Goal: Task Accomplishment & Management: Manage account settings

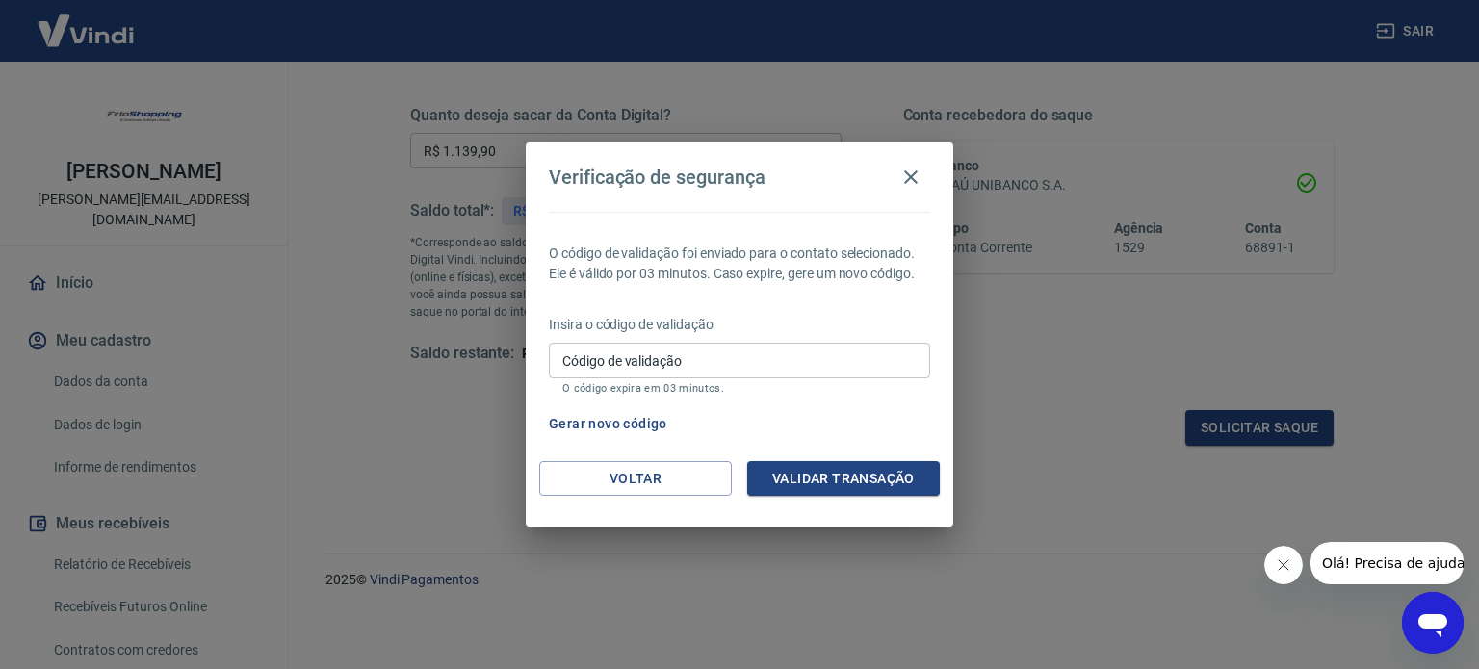
click at [597, 427] on button "Gerar novo código" at bounding box center [608, 424] width 134 height 36
click at [570, 427] on button "Gerar novo código" at bounding box center [608, 424] width 134 height 36
click at [917, 176] on icon "button" at bounding box center [911, 177] width 23 height 23
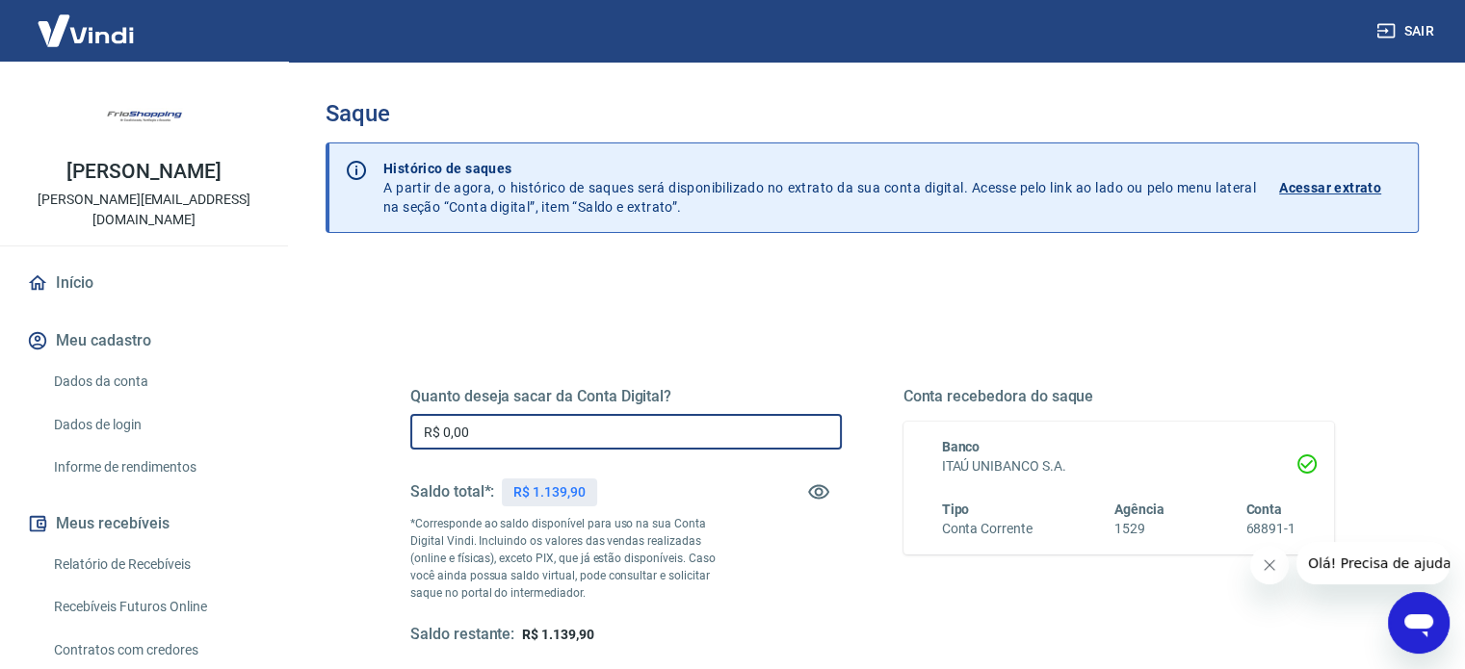
click at [580, 429] on input "R$ 0,00" at bounding box center [625, 432] width 431 height 36
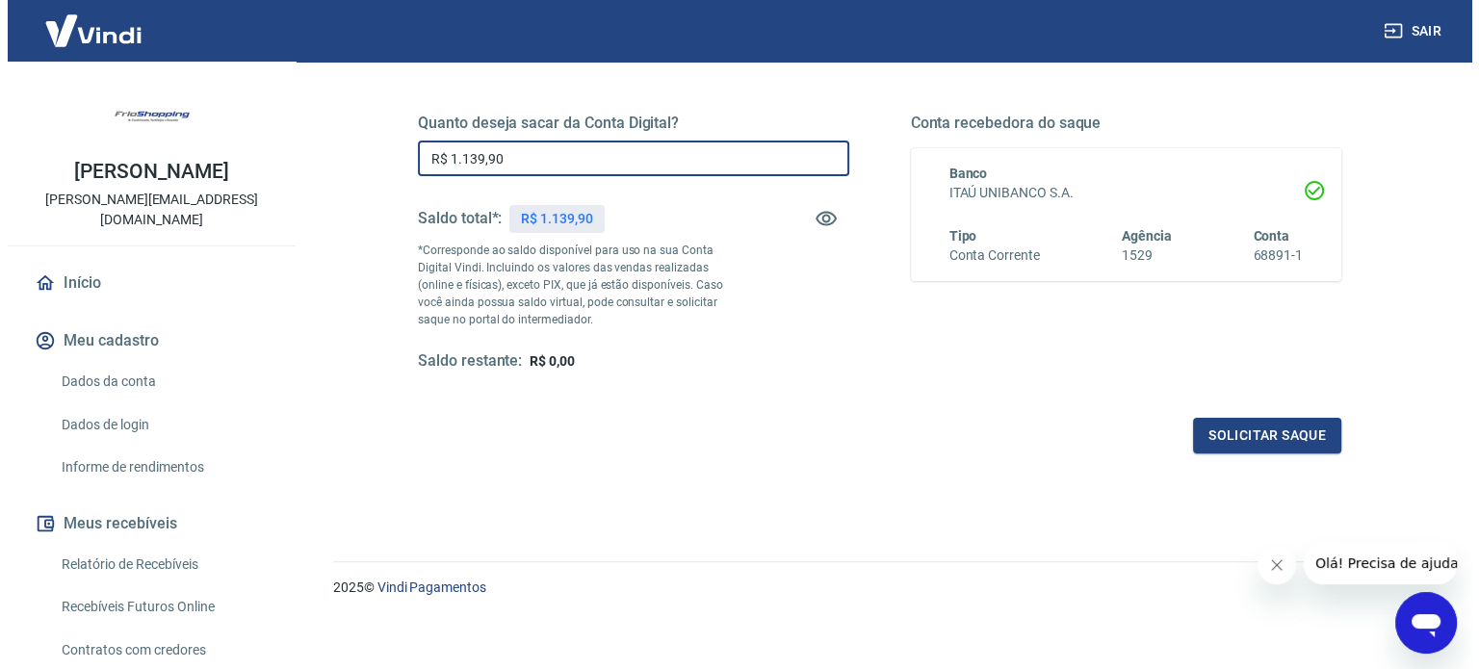
scroll to position [281, 0]
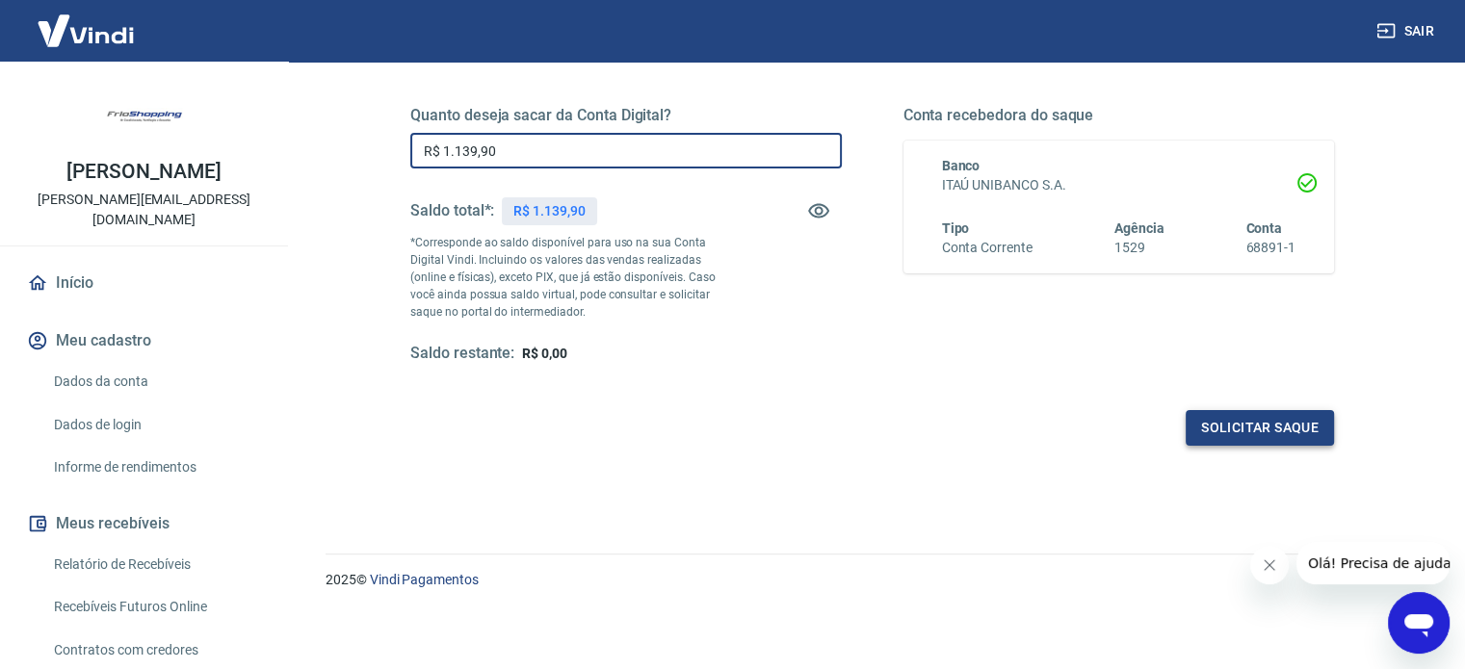
type input "R$ 1.139,90"
click at [1245, 424] on button "Solicitar saque" at bounding box center [1260, 428] width 148 height 36
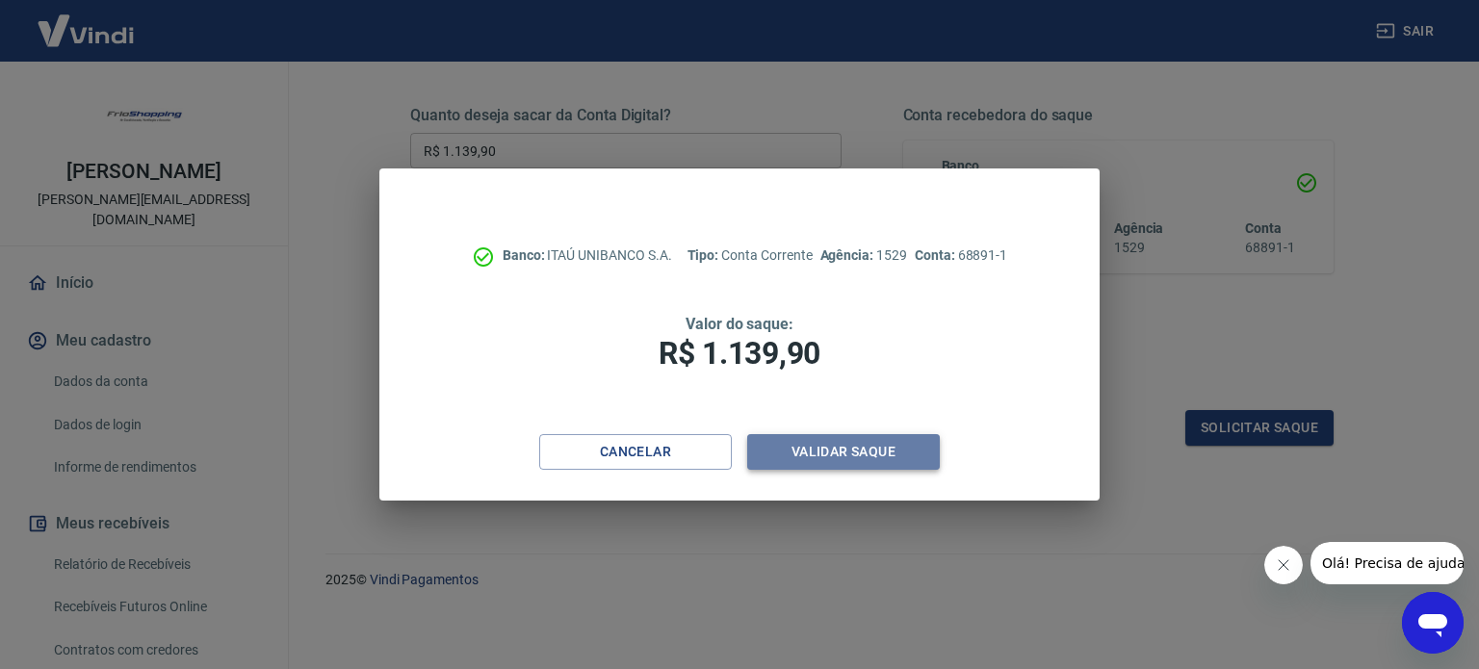
click at [878, 449] on button "Validar saque" at bounding box center [843, 452] width 193 height 36
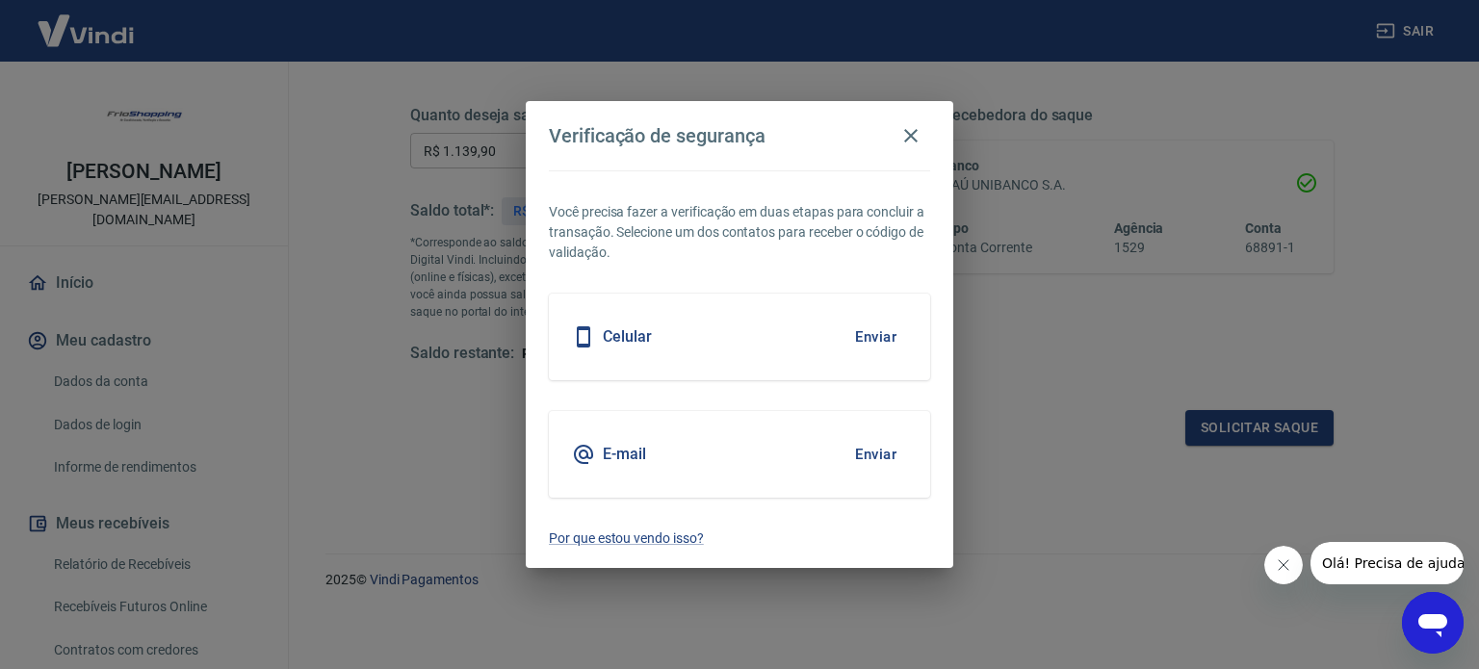
click at [882, 342] on button "Enviar" at bounding box center [876, 337] width 63 height 40
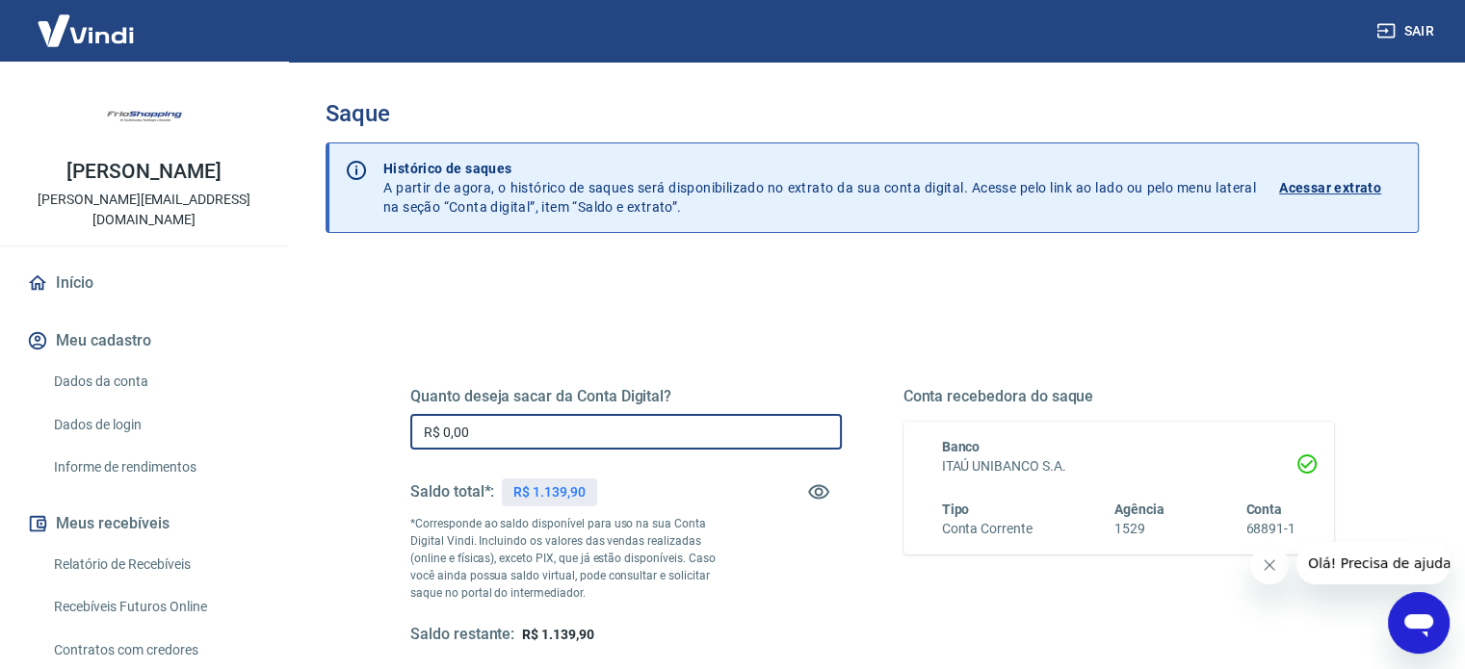
click at [575, 437] on input "R$ 0,00" at bounding box center [625, 432] width 431 height 36
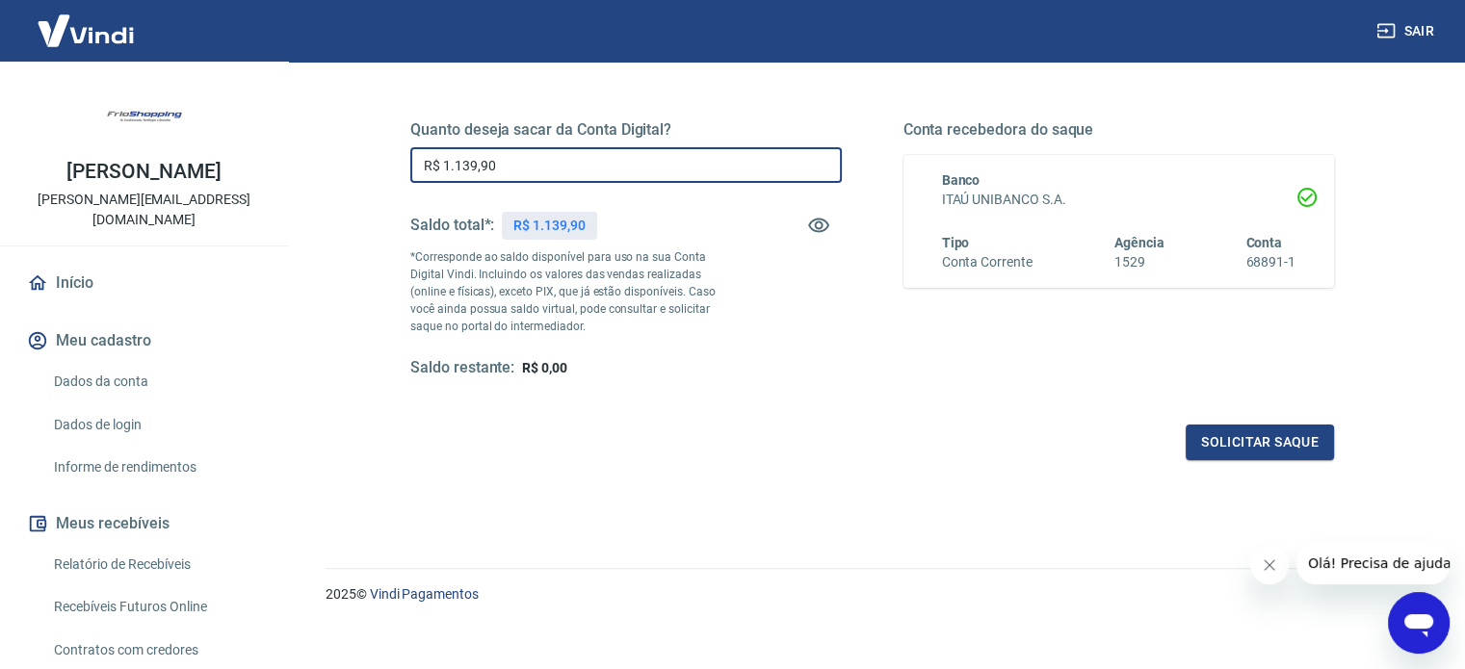
scroll to position [281, 0]
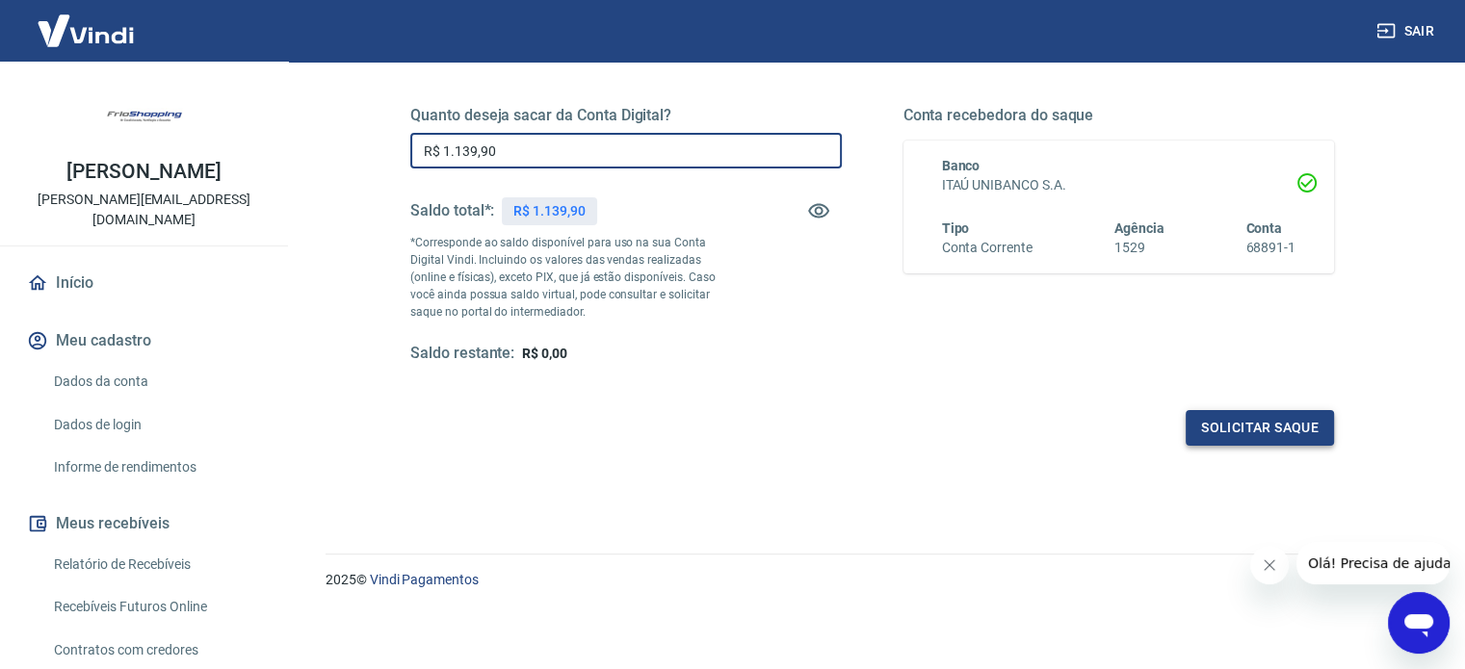
type input "R$ 1.139,90"
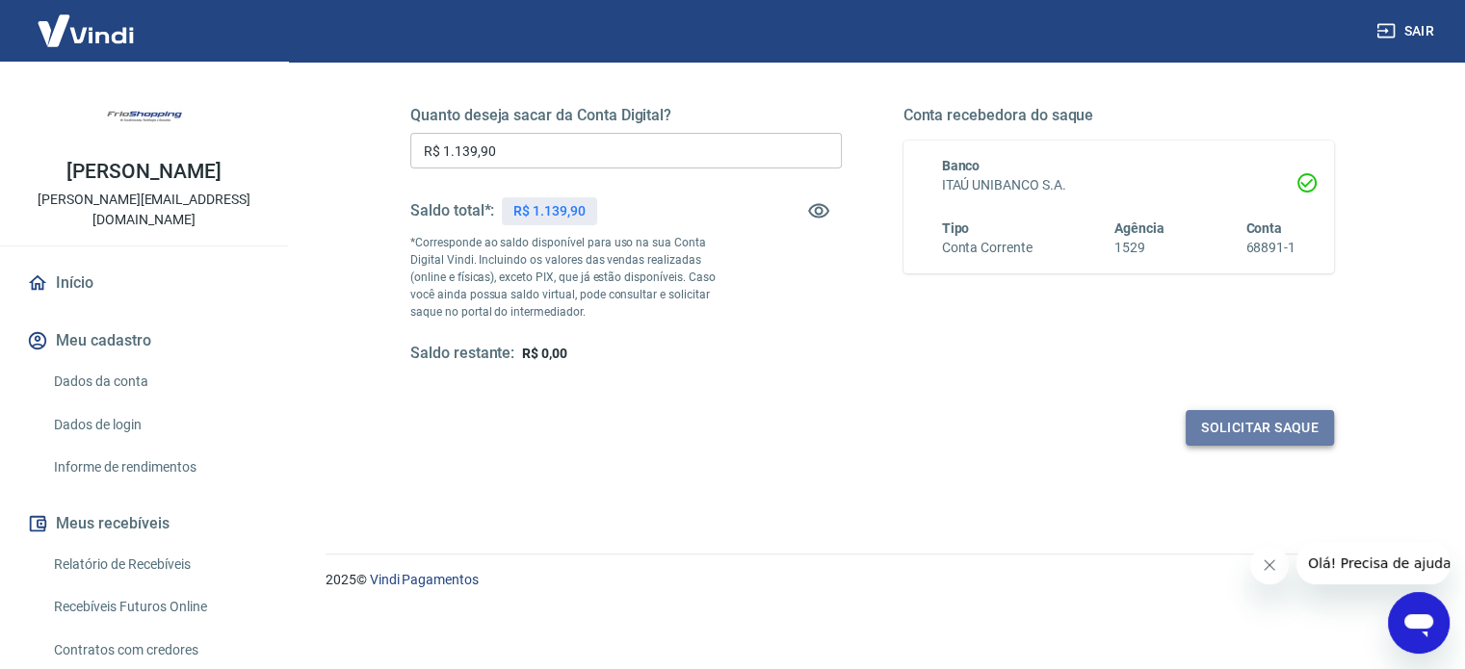
click at [1266, 427] on button "Solicitar saque" at bounding box center [1260, 428] width 148 height 36
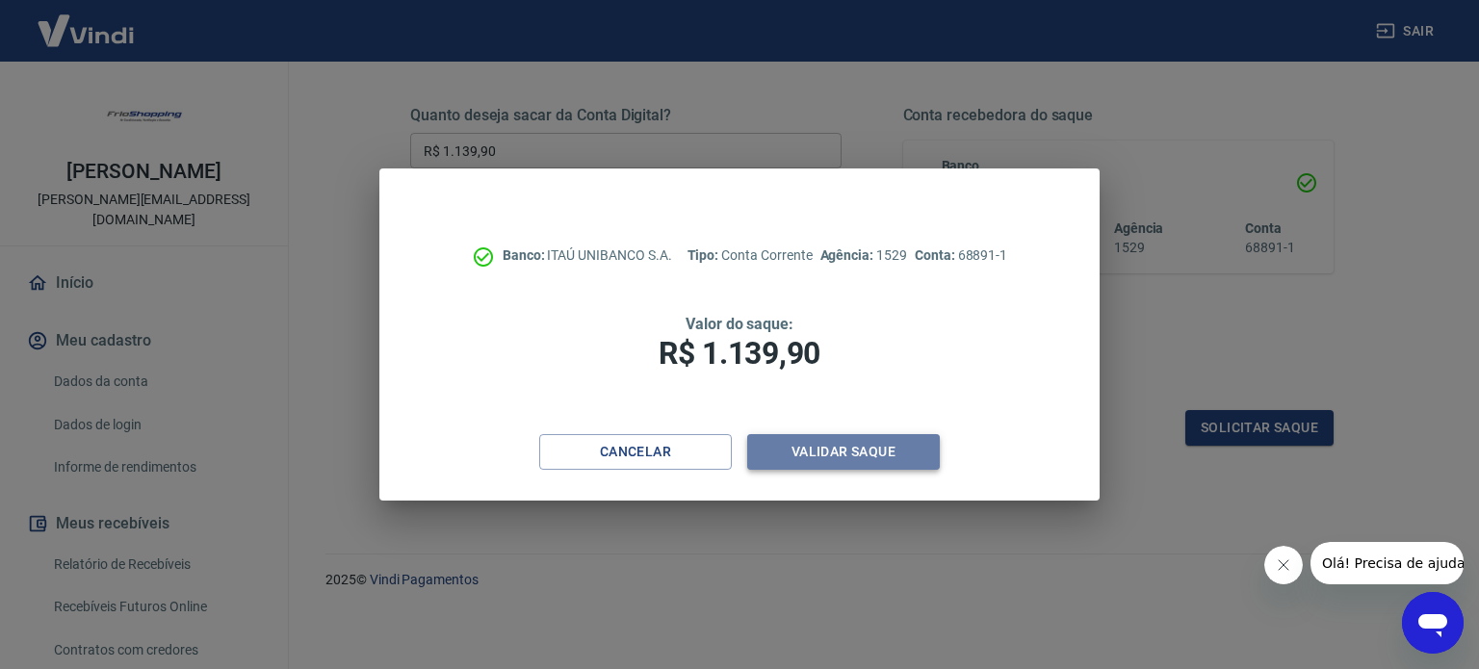
click at [888, 457] on button "Validar saque" at bounding box center [843, 452] width 193 height 36
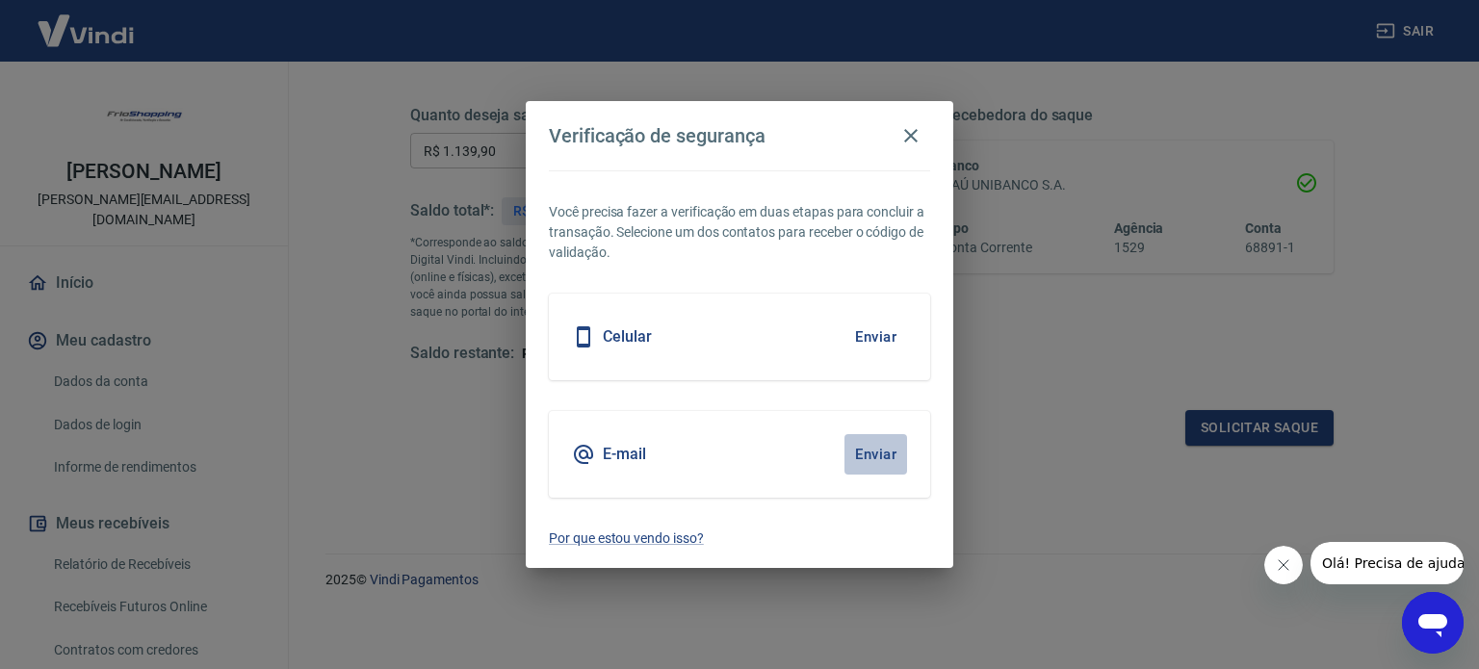
click at [886, 456] on button "Enviar" at bounding box center [876, 454] width 63 height 40
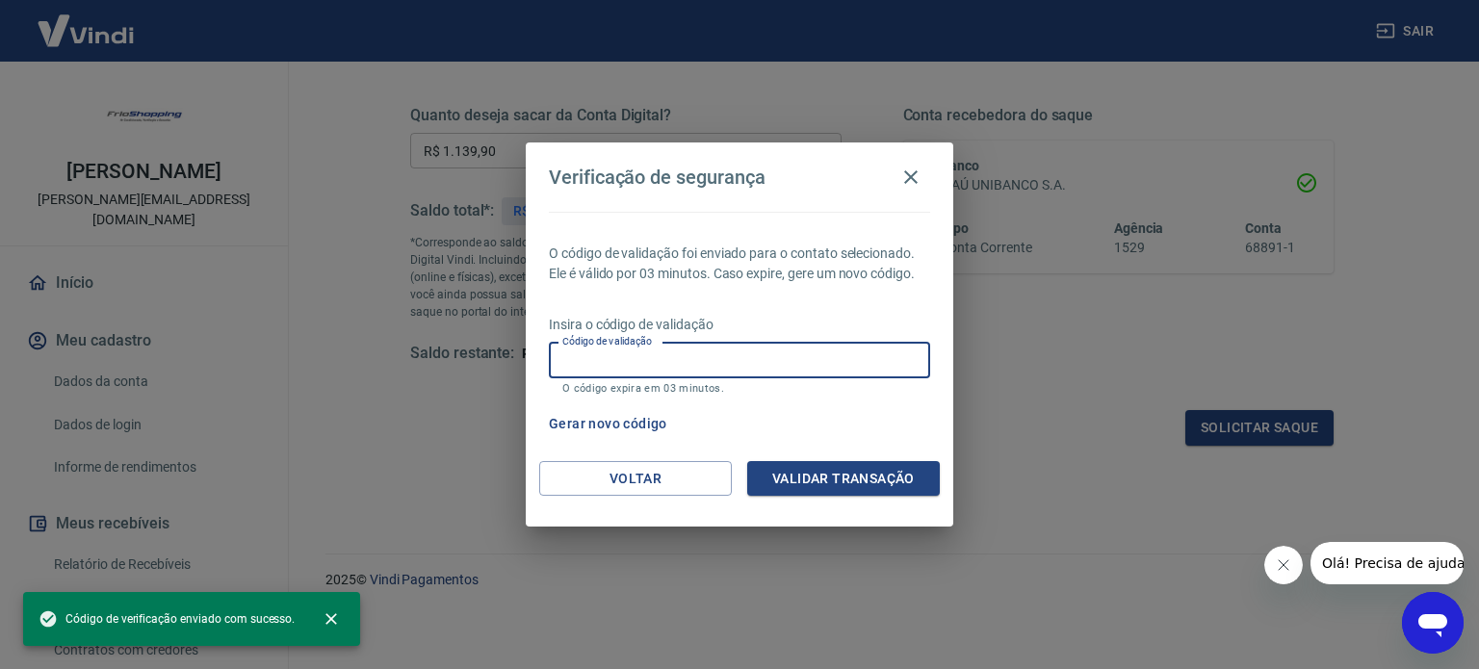
click at [687, 361] on input "Código de validação" at bounding box center [739, 361] width 381 height 36
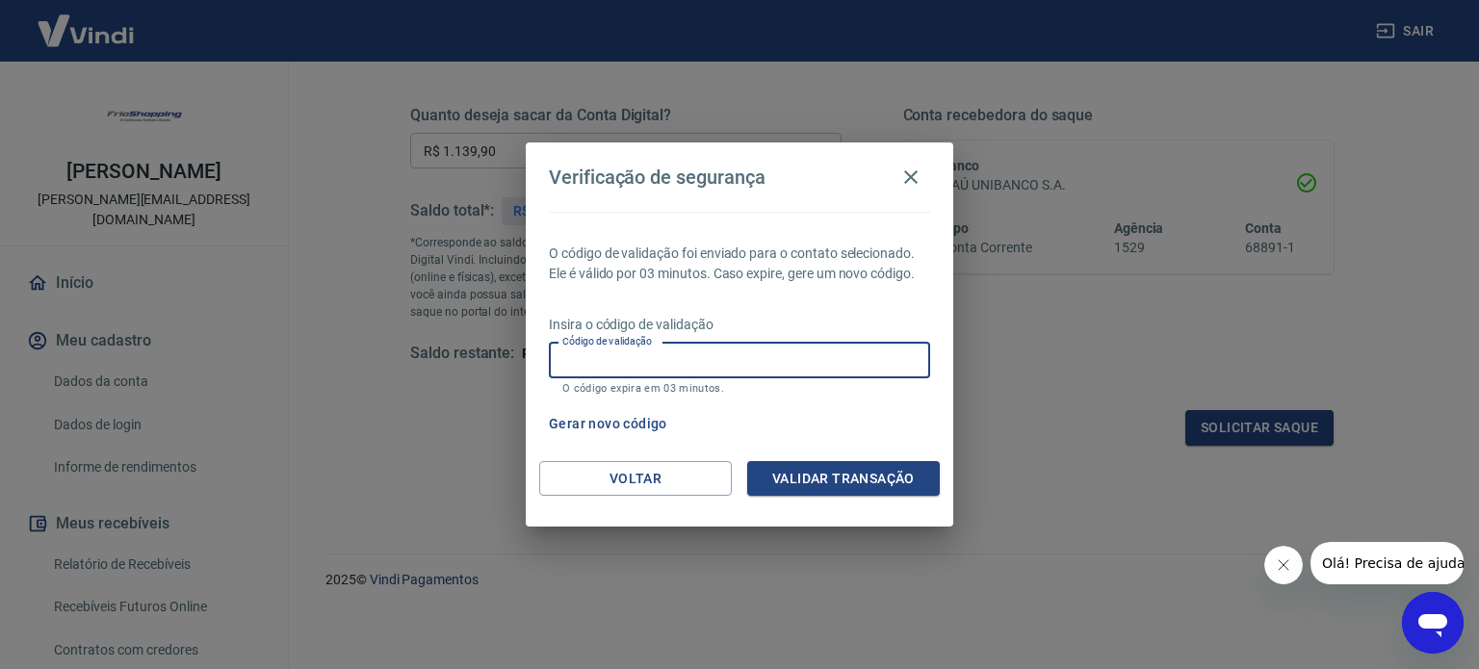
paste input "557678"
type input "557678"
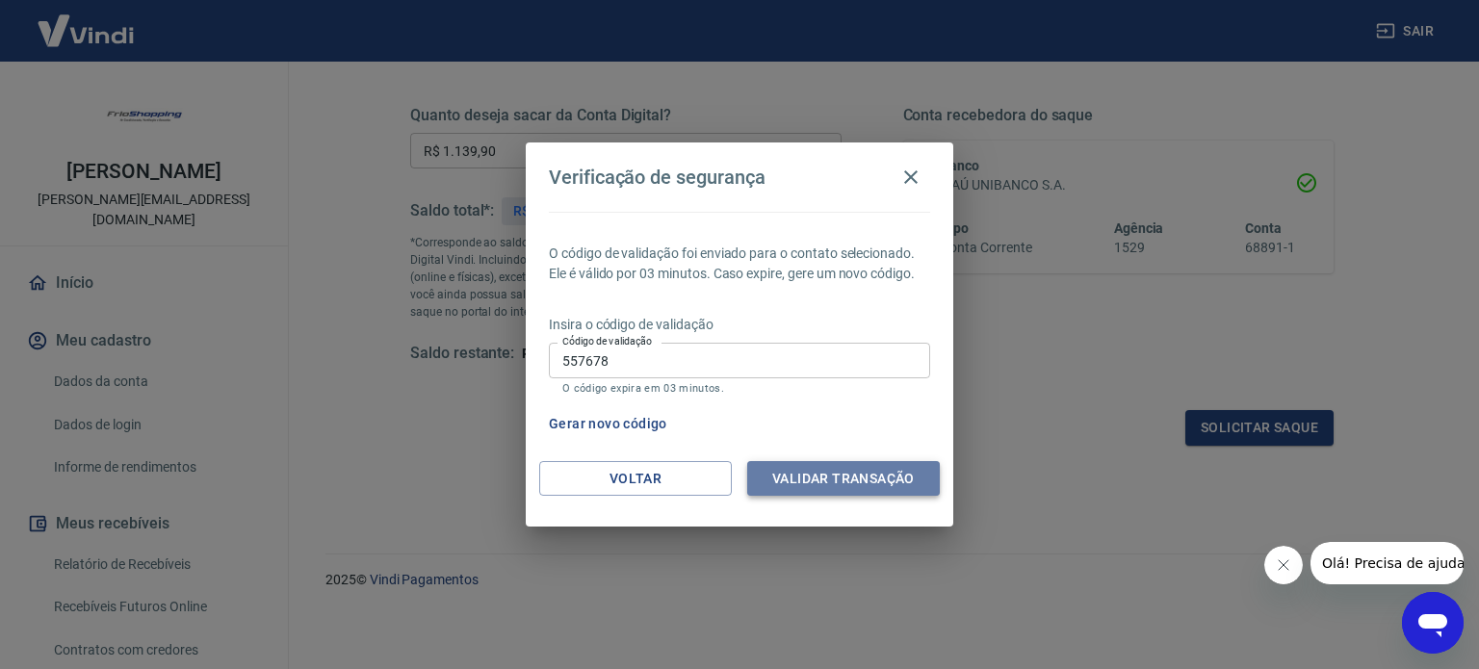
click at [855, 477] on button "Validar transação" at bounding box center [843, 479] width 193 height 36
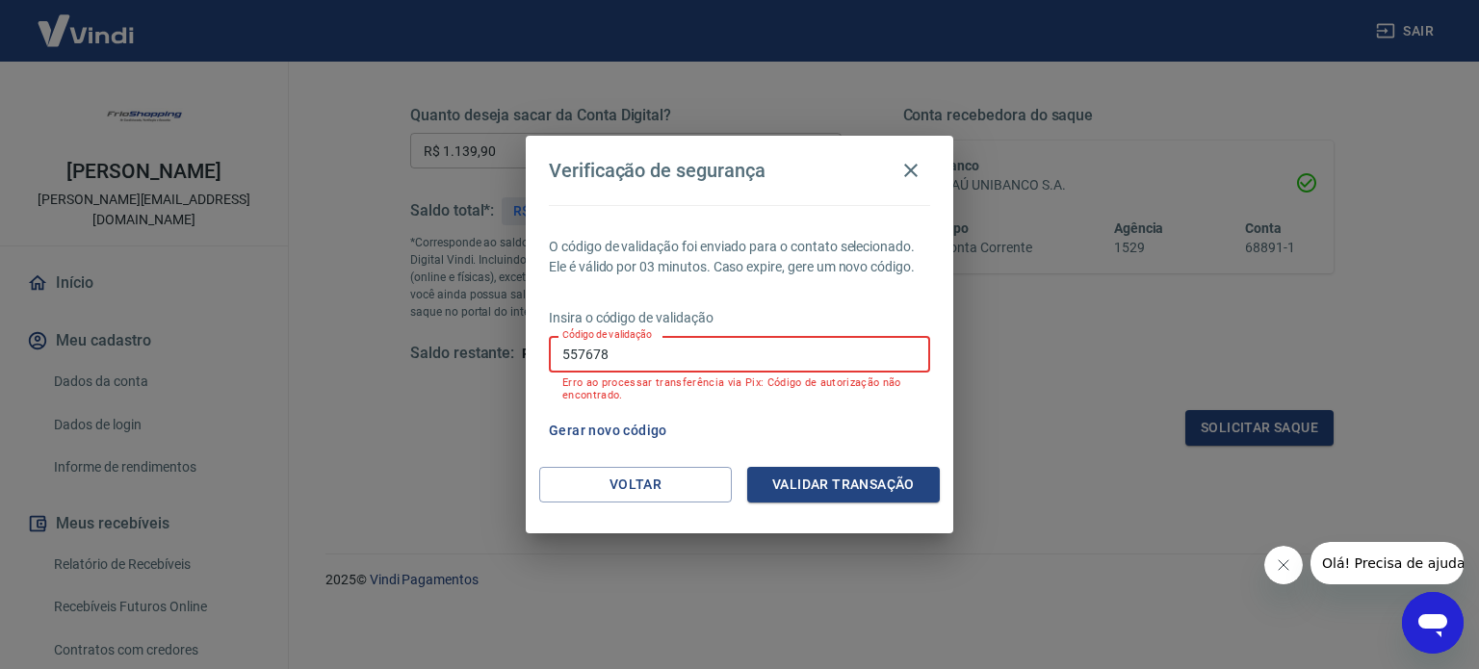
drag, startPoint x: 613, startPoint y: 354, endPoint x: 528, endPoint y: 352, distance: 84.8
click at [528, 352] on div "O código de validação foi enviado para o contato selecionado. Ele é válido por …" at bounding box center [740, 336] width 428 height 262
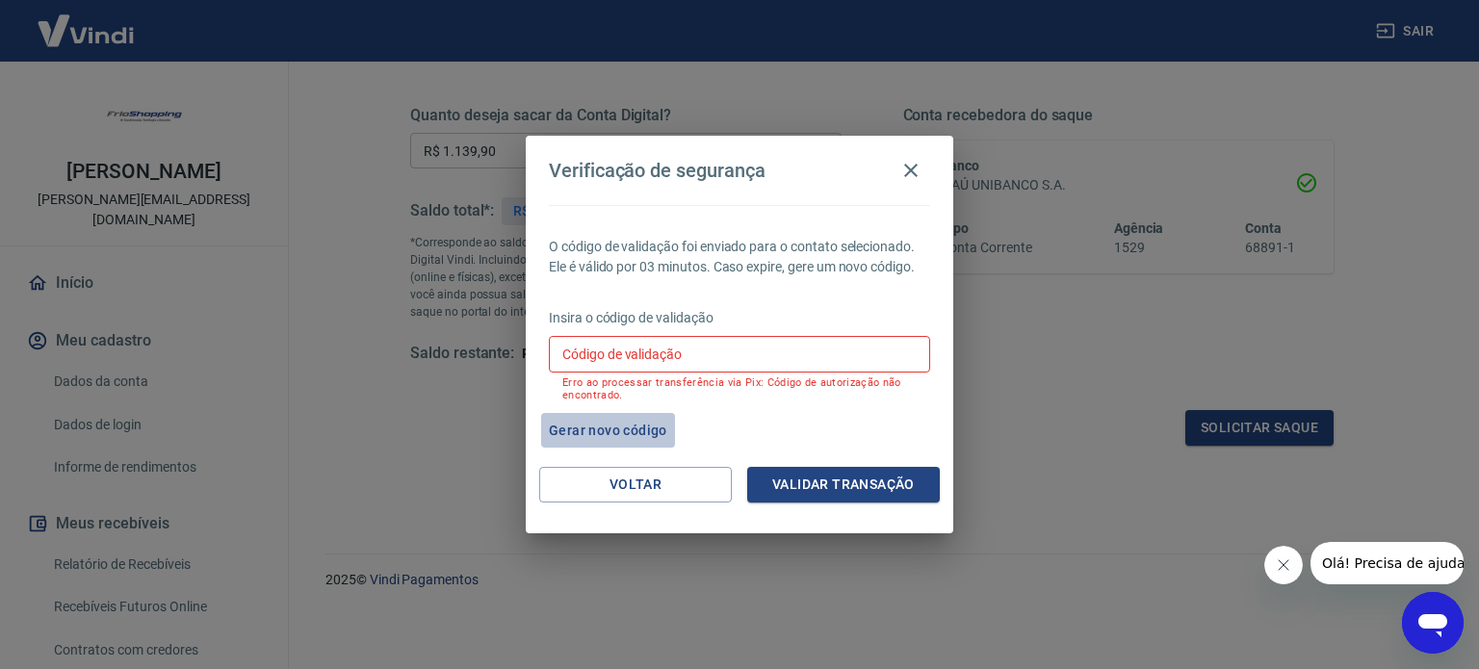
click at [624, 433] on button "Gerar novo código" at bounding box center [608, 431] width 134 height 36
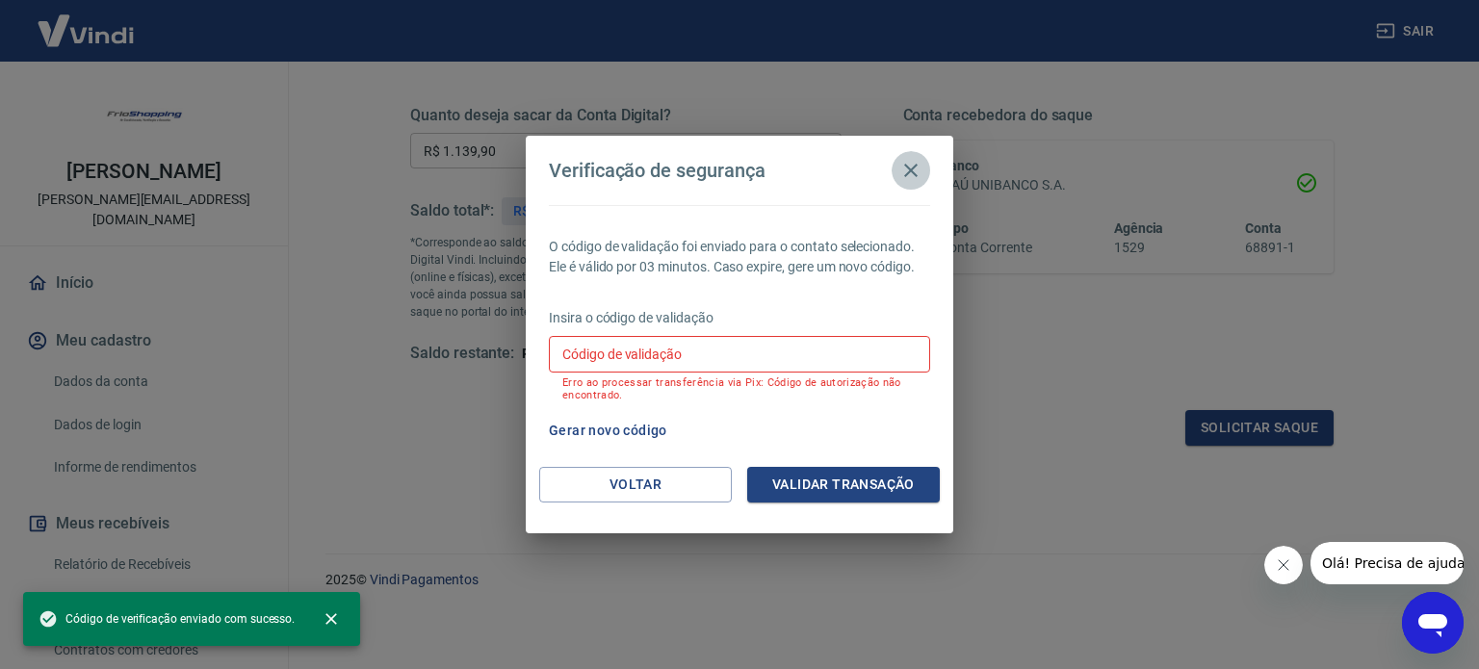
click at [908, 172] on icon "button" at bounding box center [911, 170] width 23 height 23
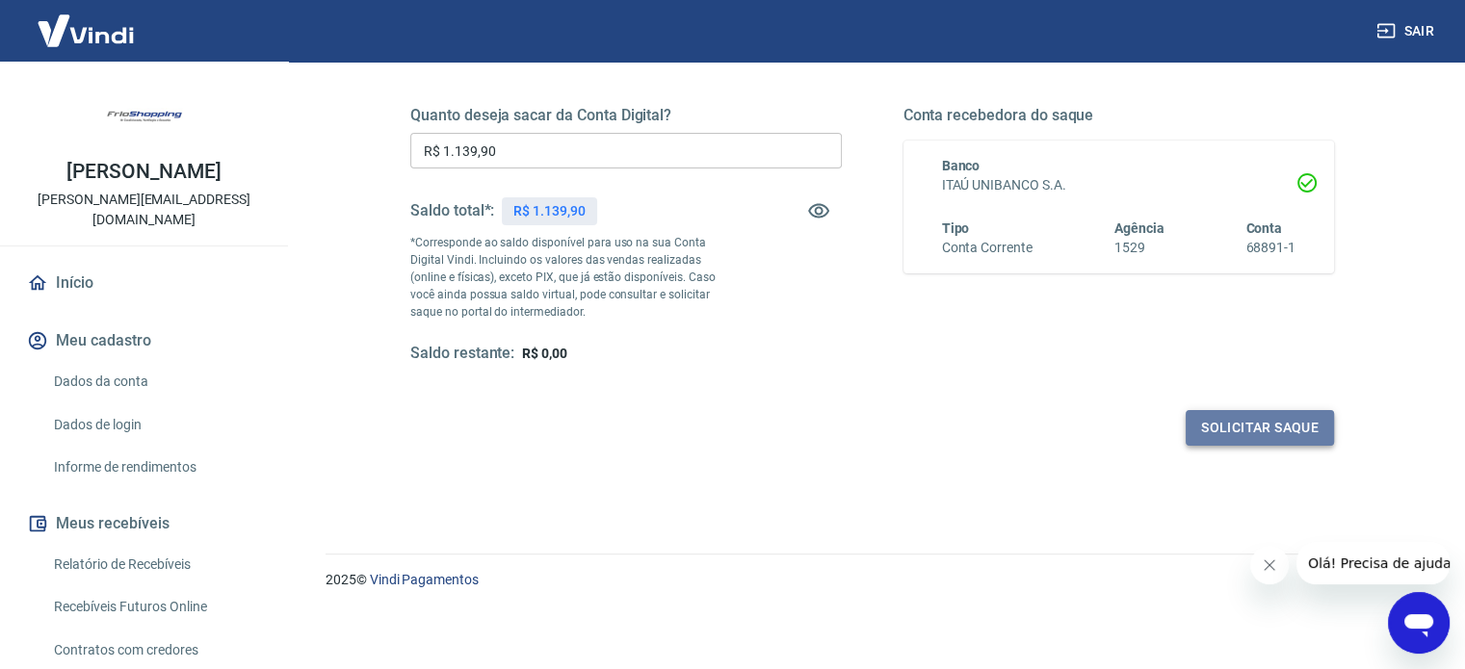
click at [1265, 432] on button "Solicitar saque" at bounding box center [1260, 428] width 148 height 36
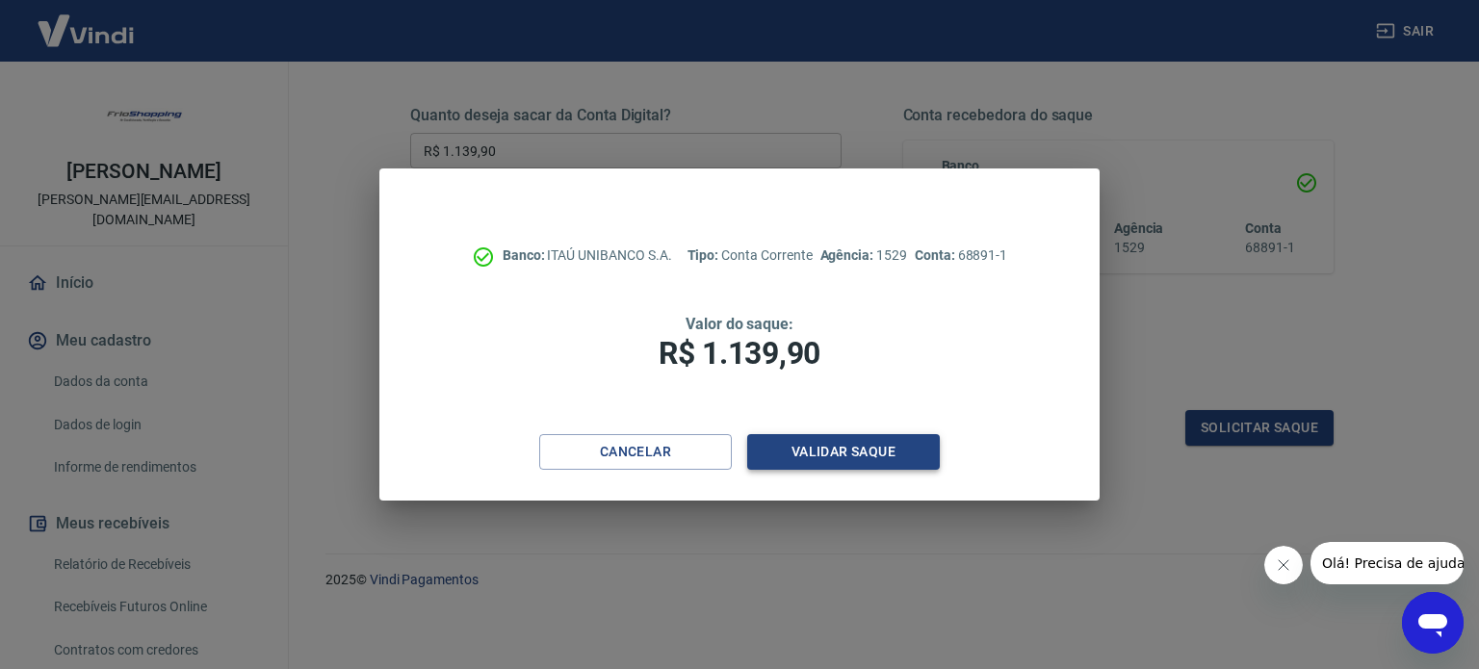
click at [844, 454] on button "Validar saque" at bounding box center [843, 452] width 193 height 36
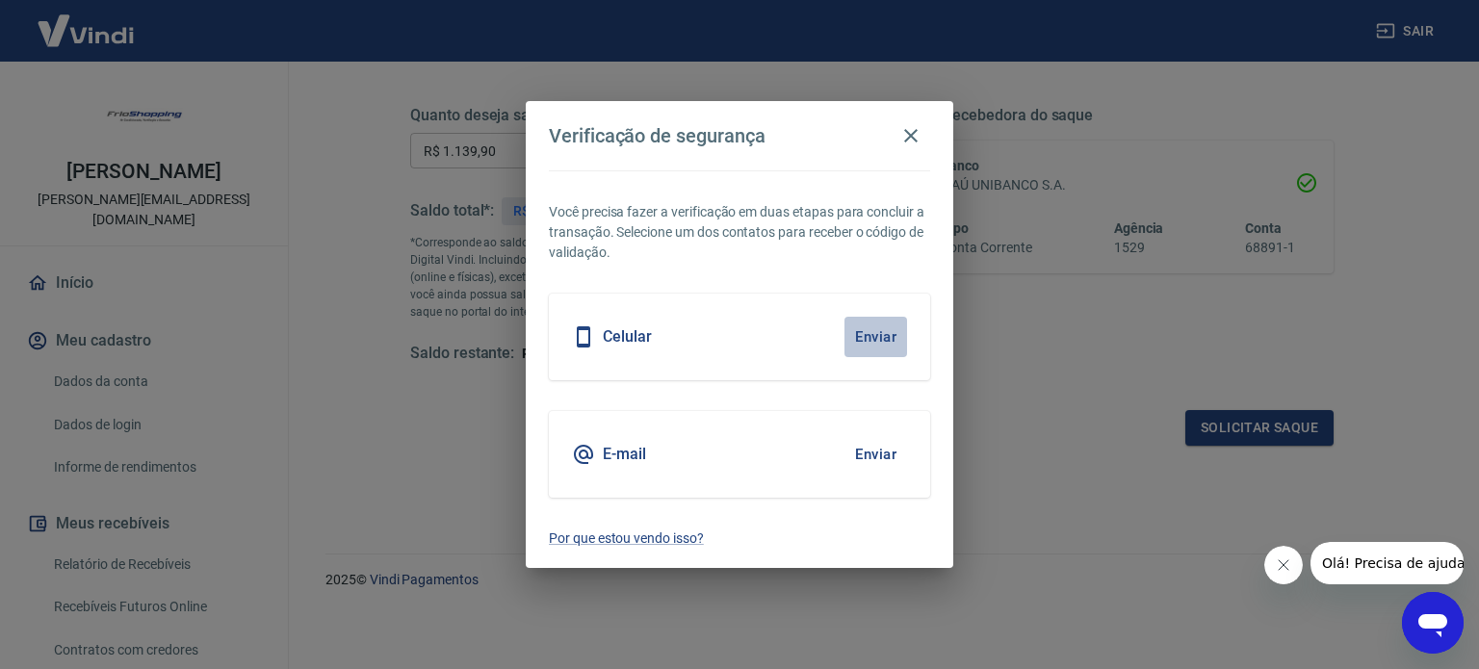
click at [867, 330] on button "Enviar" at bounding box center [876, 337] width 63 height 40
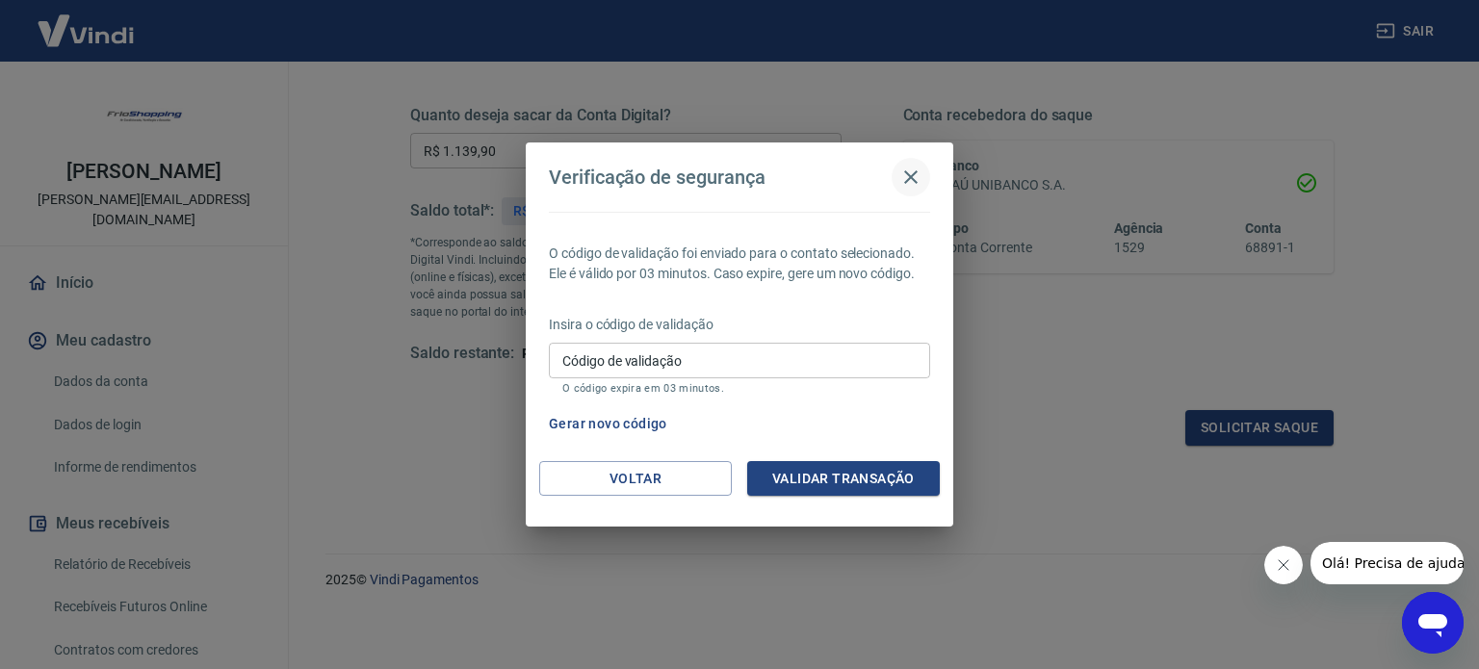
click at [909, 179] on icon "button" at bounding box center [910, 176] width 13 height 13
